Goal: Use online tool/utility: Utilize a website feature to perform a specific function

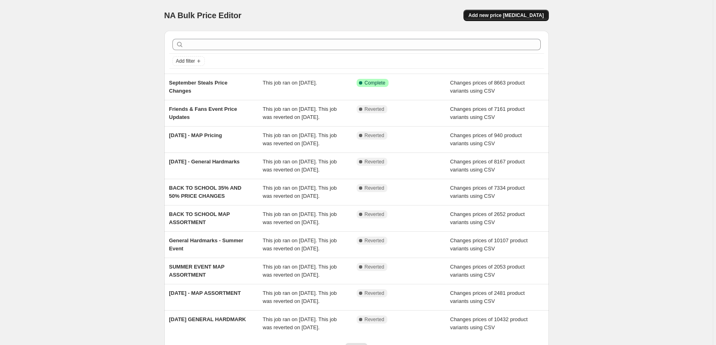
click at [526, 21] on button "Add new price change job" at bounding box center [505, 15] width 85 height 11
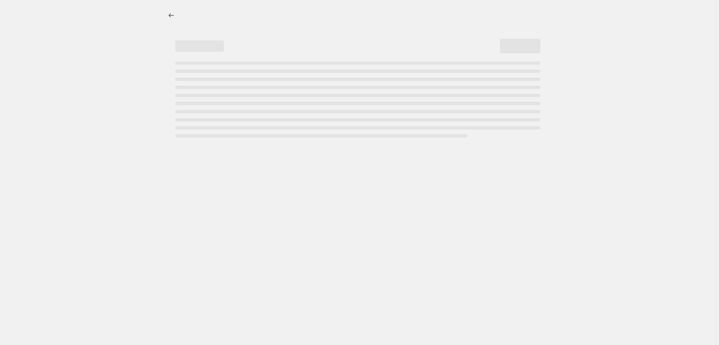
select select "percentage"
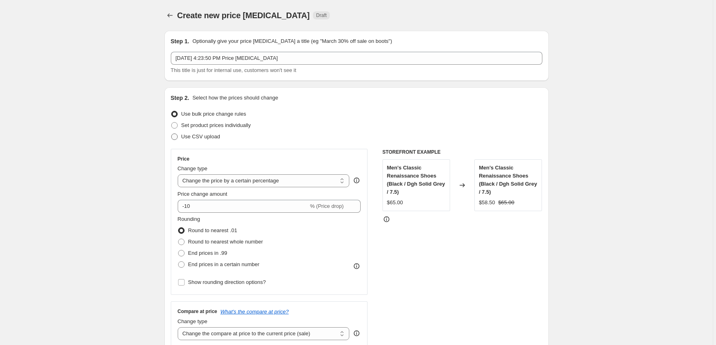
click at [175, 138] on span at bounding box center [174, 137] width 6 height 6
click at [172, 134] on input "Use CSV upload" at bounding box center [171, 134] width 0 height 0
radio input "true"
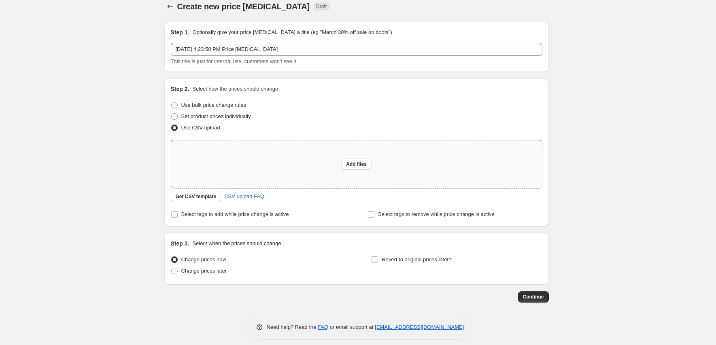
click at [198, 187] on div "Upload files Add files Get CSV template CSV upload FAQ" at bounding box center [357, 171] width 372 height 62
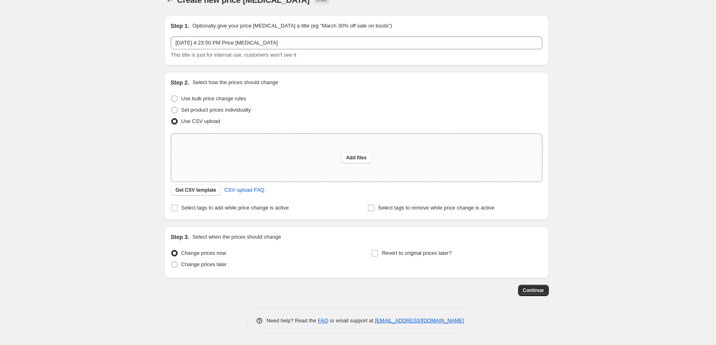
click at [198, 187] on span "Get CSV template" at bounding box center [196, 190] width 41 height 6
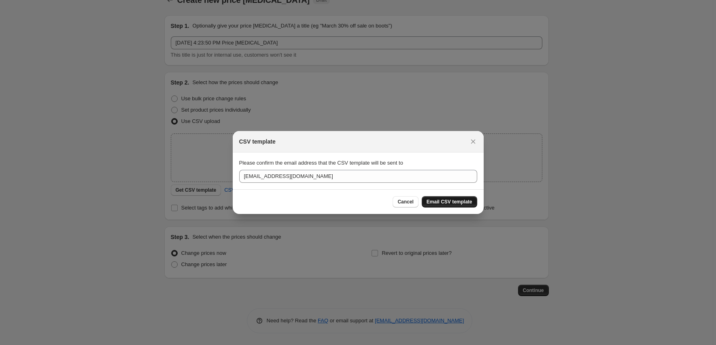
click at [442, 203] on span "Email CSV template" at bounding box center [450, 202] width 46 height 6
